Goal: Information Seeking & Learning: Learn about a topic

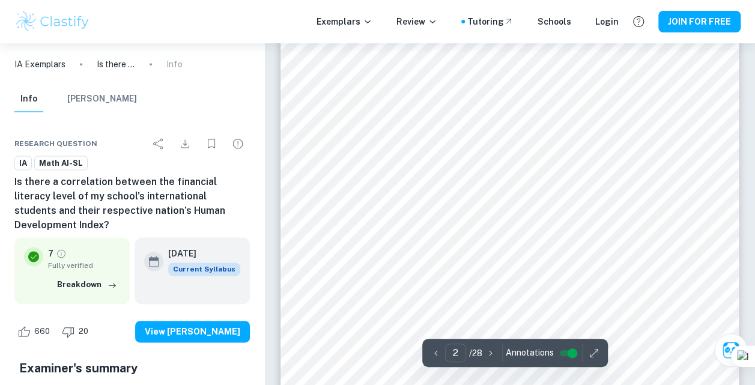
scroll to position [778, 0]
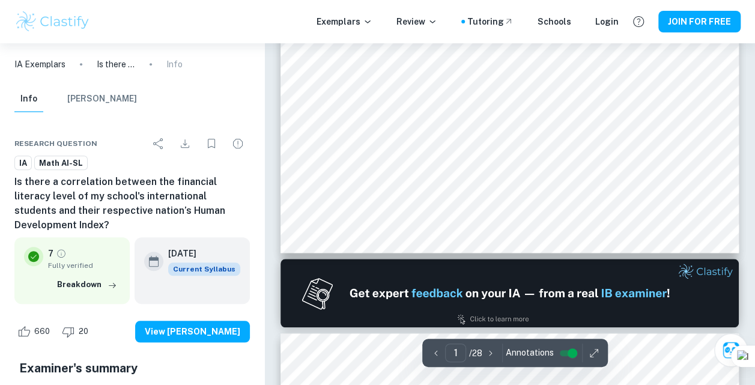
type input "2"
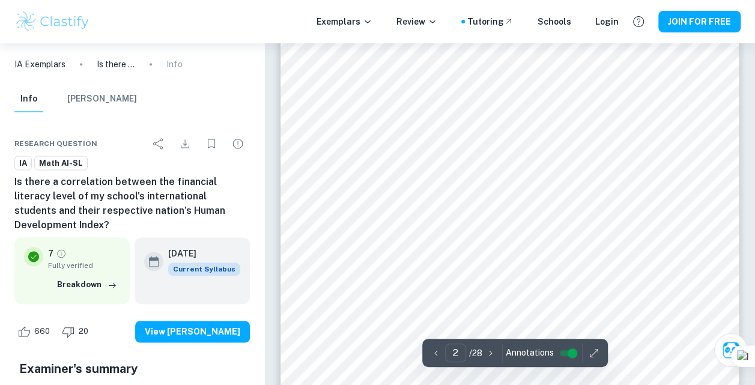
scroll to position [721, 0]
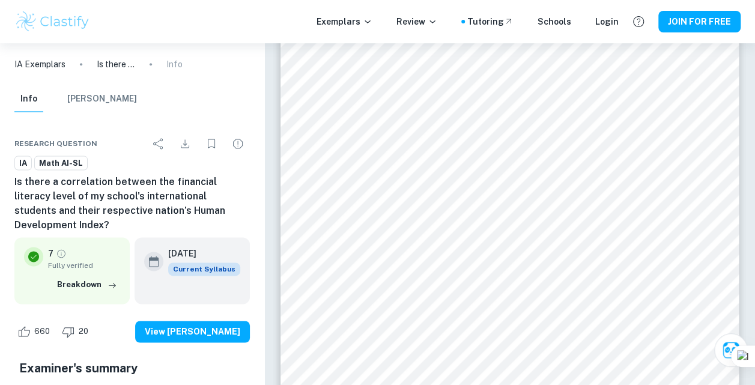
click at [60, 24] on img at bounding box center [52, 22] width 76 height 24
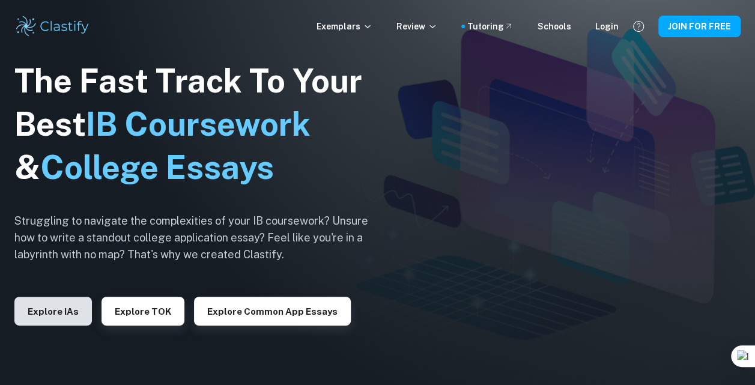
click at [47, 310] on button "Explore IAs" at bounding box center [53, 311] width 78 height 29
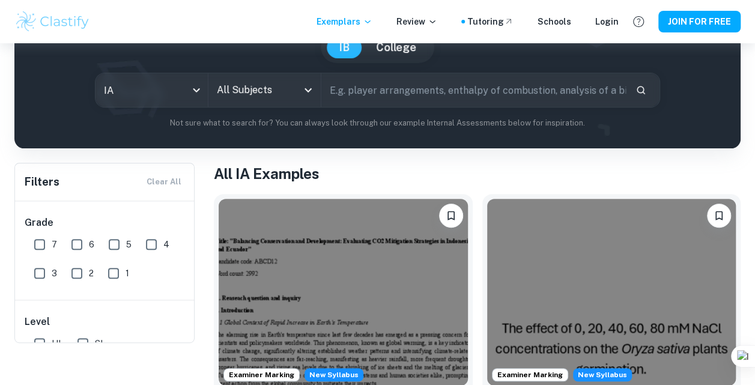
scroll to position [60, 0]
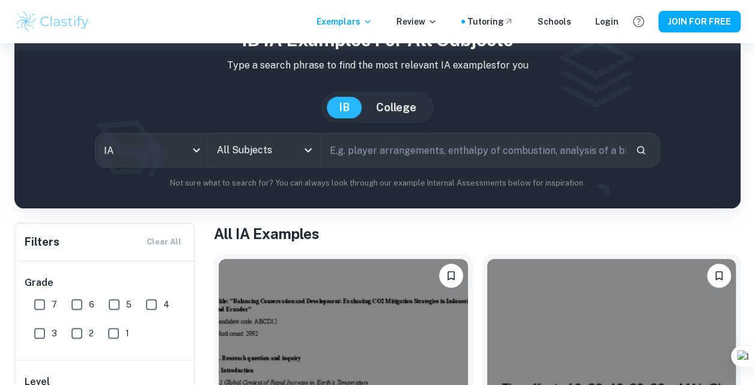
click at [269, 155] on input "All Subjects" at bounding box center [256, 150] width 84 height 23
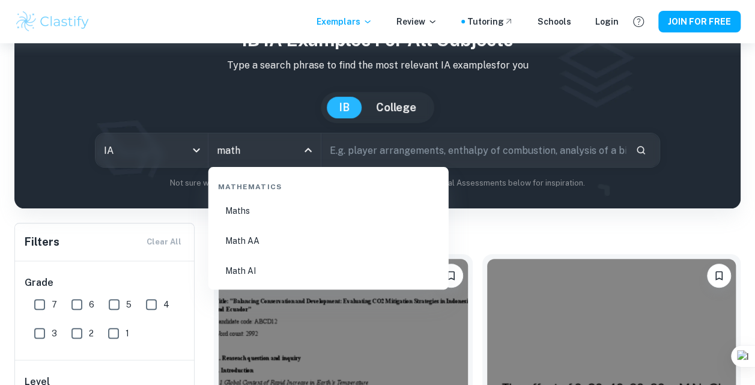
click at [290, 234] on li "Math AA" at bounding box center [328, 241] width 231 height 28
type input "Math AA"
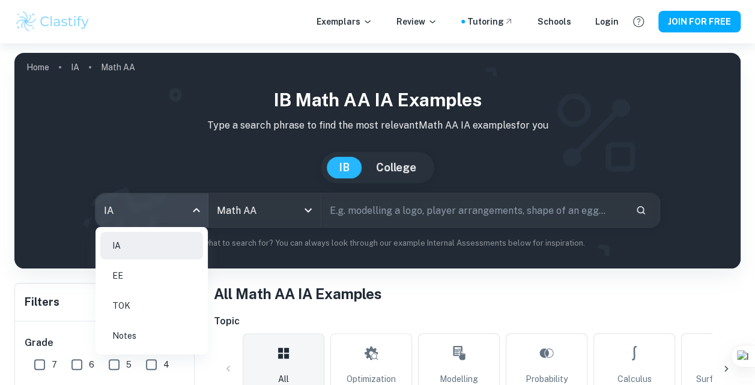
click at [173, 217] on body "We value your privacy We use cookies to enhance your browsing experience, serve…" at bounding box center [377, 235] width 755 height 385
click at [290, 269] on div at bounding box center [377, 192] width 755 height 385
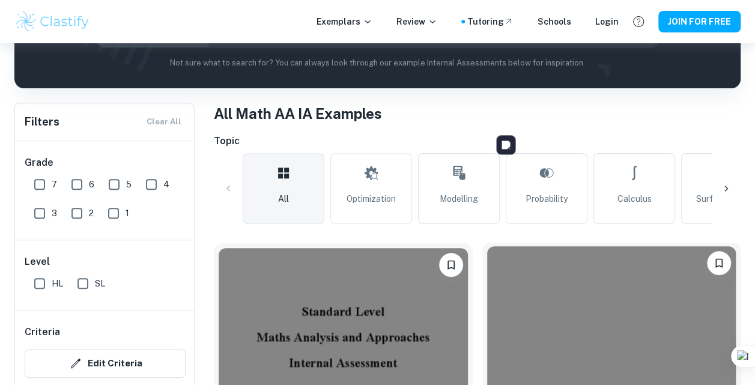
scroll to position [361, 0]
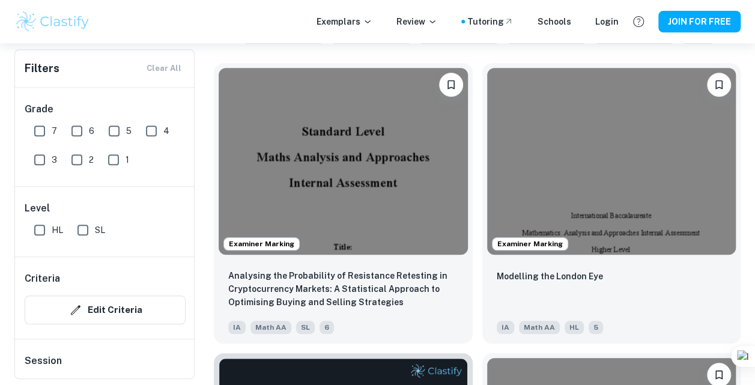
click at [40, 135] on input "7" at bounding box center [40, 131] width 24 height 24
checkbox input "true"
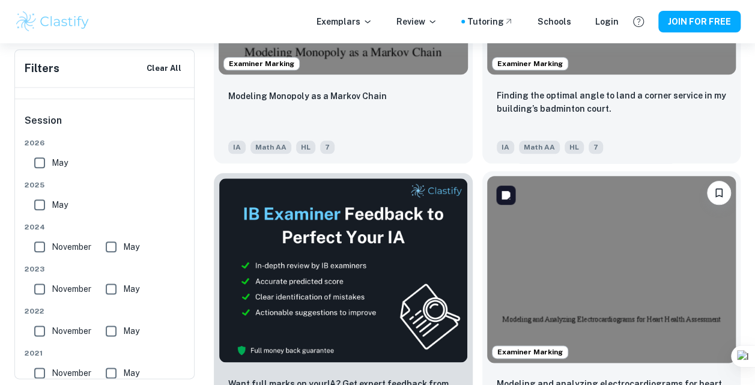
scroll to position [389, 0]
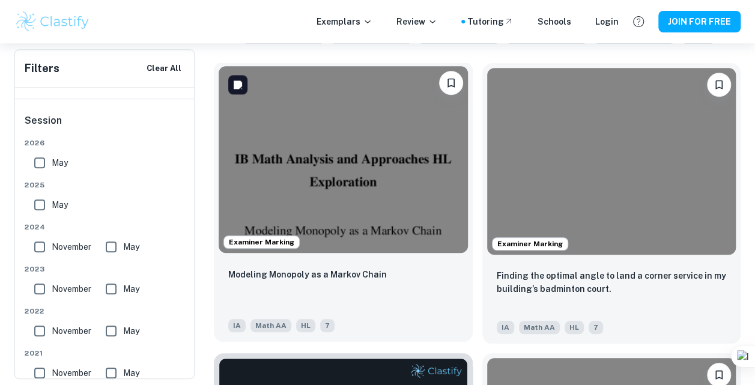
click at [427, 246] on img at bounding box center [343, 159] width 249 height 187
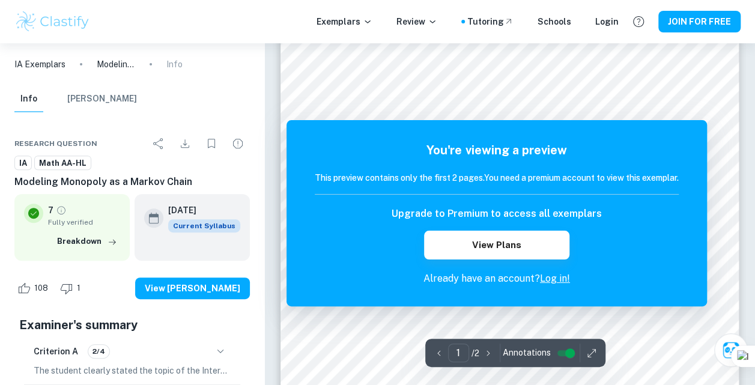
scroll to position [60, 0]
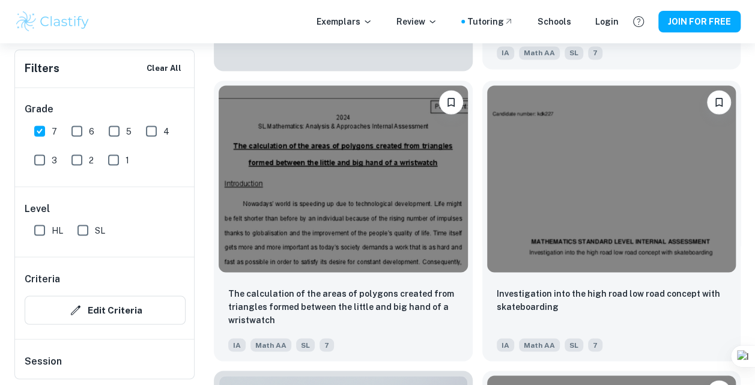
scroll to position [3334, 0]
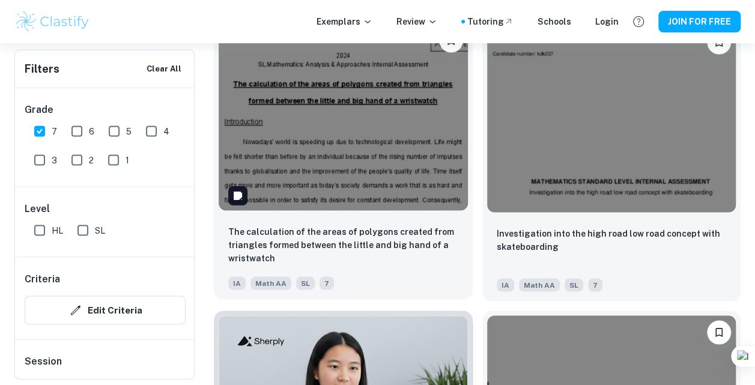
click at [365, 180] on img at bounding box center [343, 116] width 249 height 187
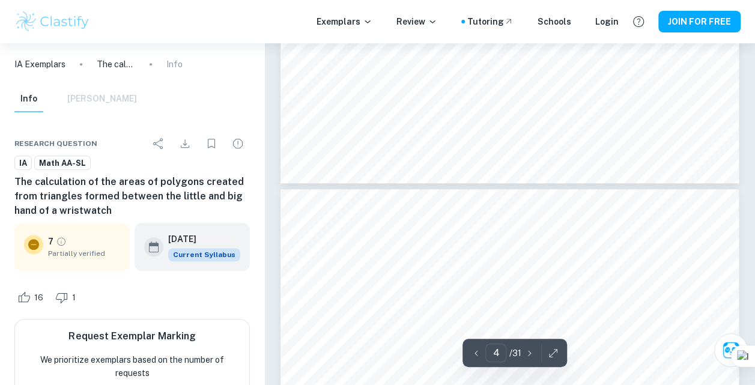
type input "5"
